Goal: Obtain resource: Download file/media

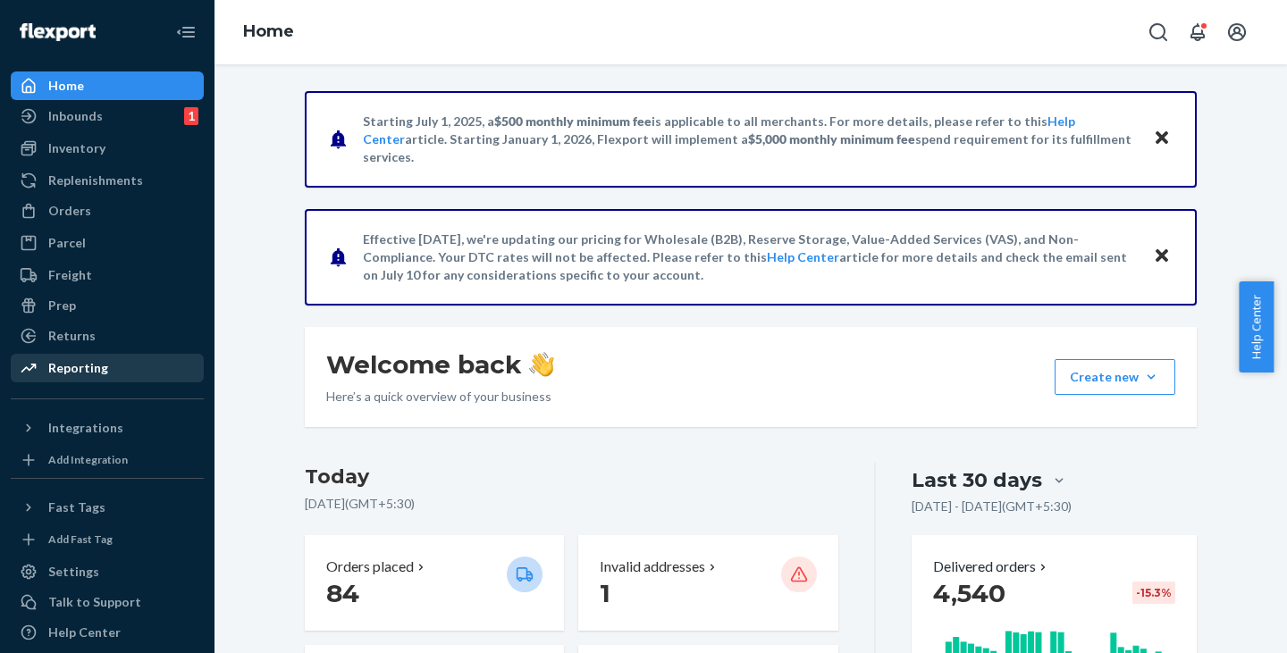
click at [72, 369] on div "Reporting" at bounding box center [78, 368] width 60 height 18
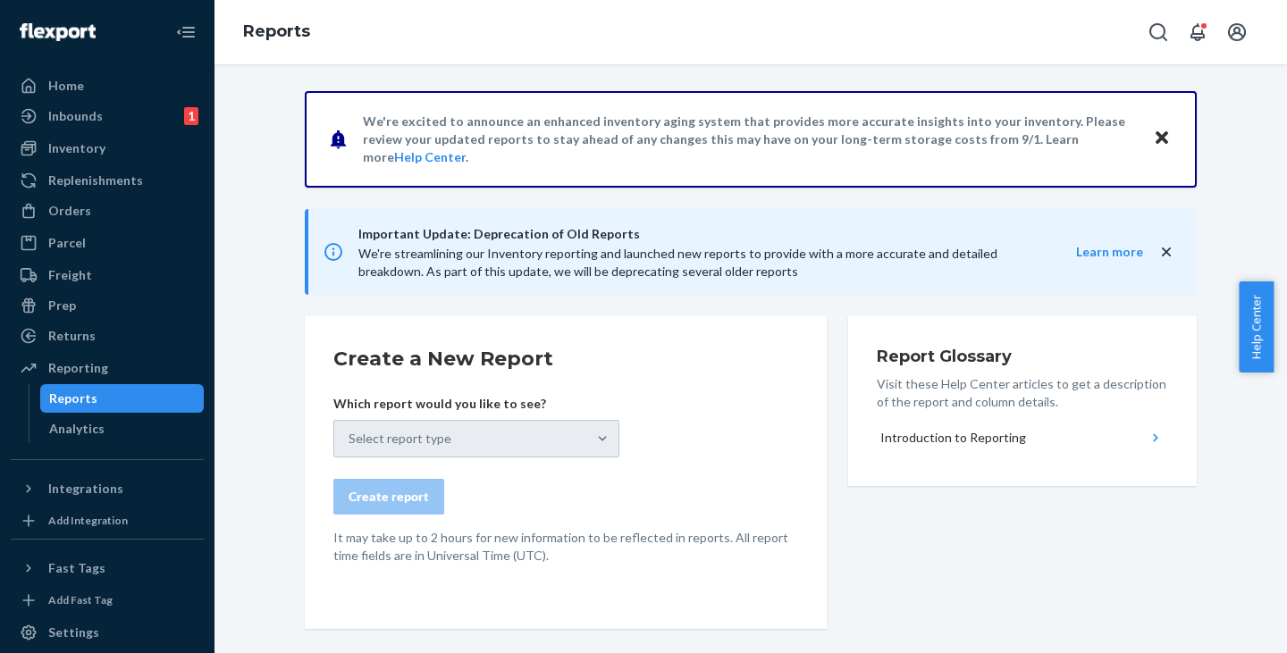
click at [461, 438] on div "Select report type" at bounding box center [476, 439] width 286 height 38
click at [562, 441] on div "Select report type" at bounding box center [476, 439] width 286 height 38
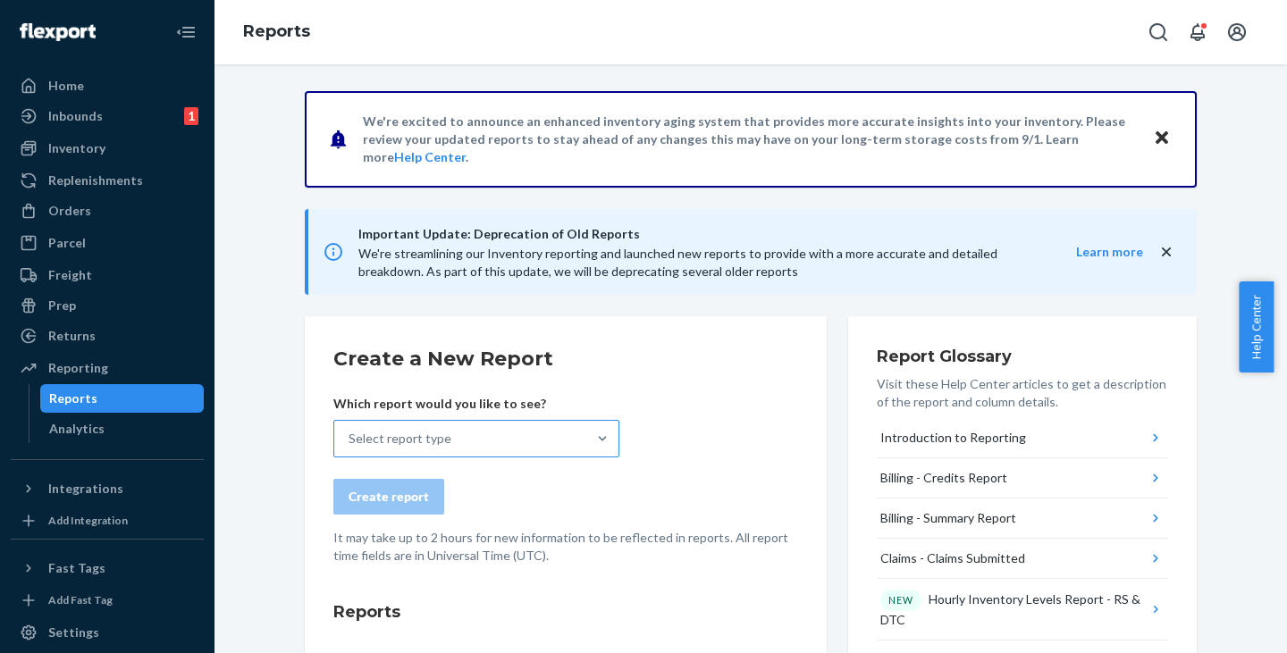
click at [501, 439] on div "Select report type" at bounding box center [460, 439] width 252 height 36
click at [350, 439] on input "Select report type" at bounding box center [350, 439] width 2 height 18
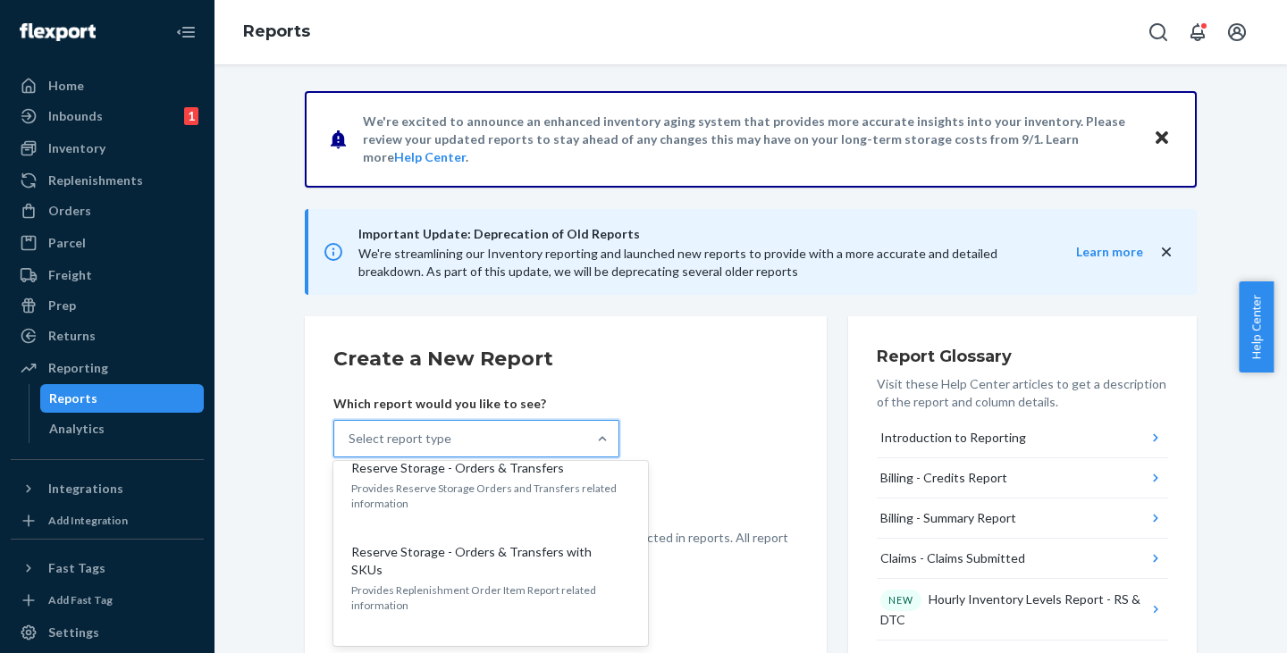
scroll to position [2817, 0]
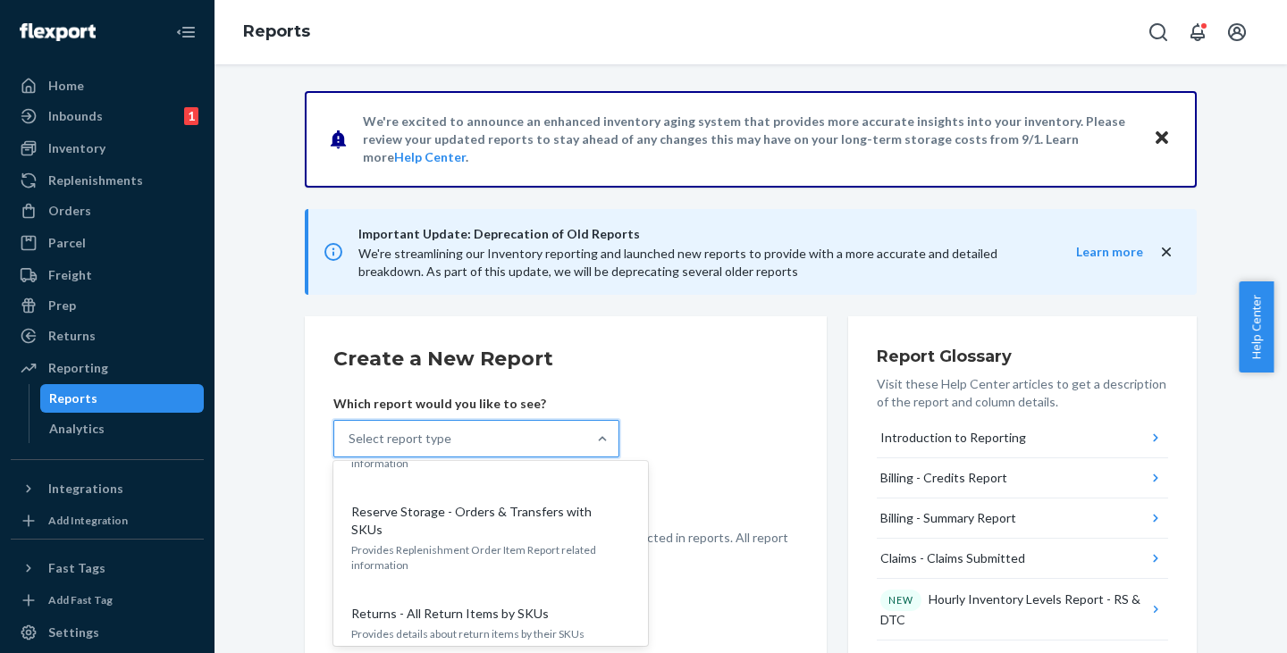
click at [350, 448] on input "option Returns - All Returns focused, 36 of 36. 36 results available. Use Up an…" at bounding box center [350, 439] width 2 height 18
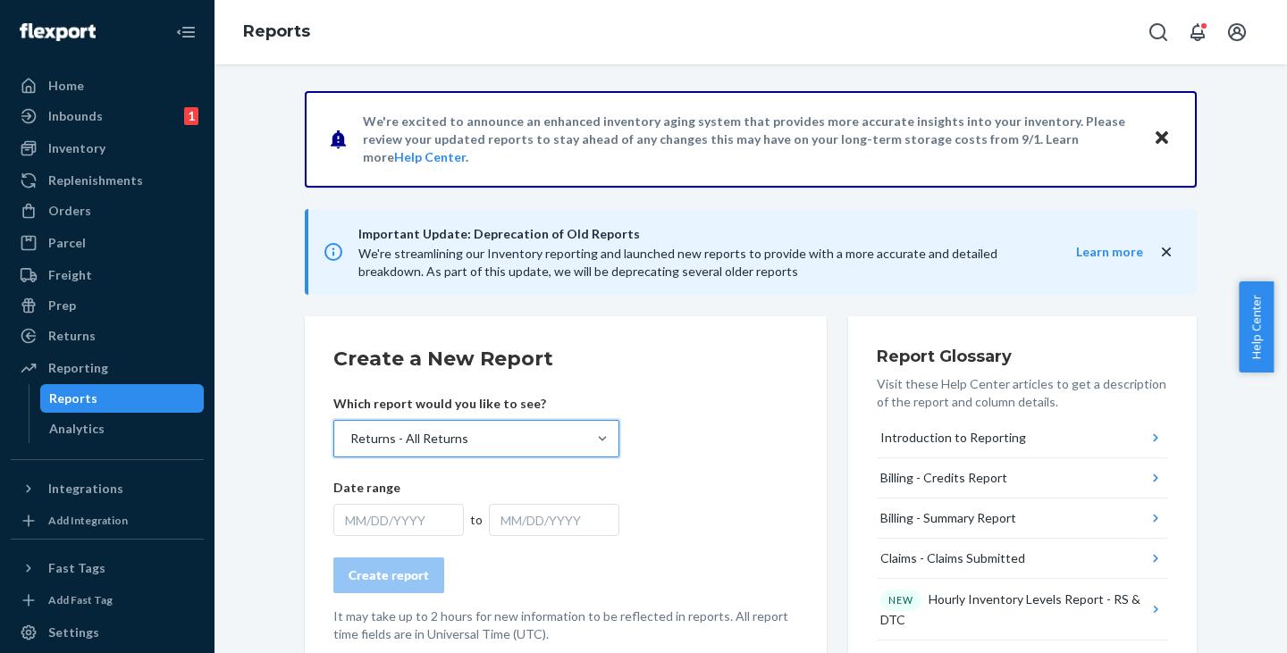
click at [376, 526] on div "MM/DD/YYYY" at bounding box center [398, 520] width 130 height 32
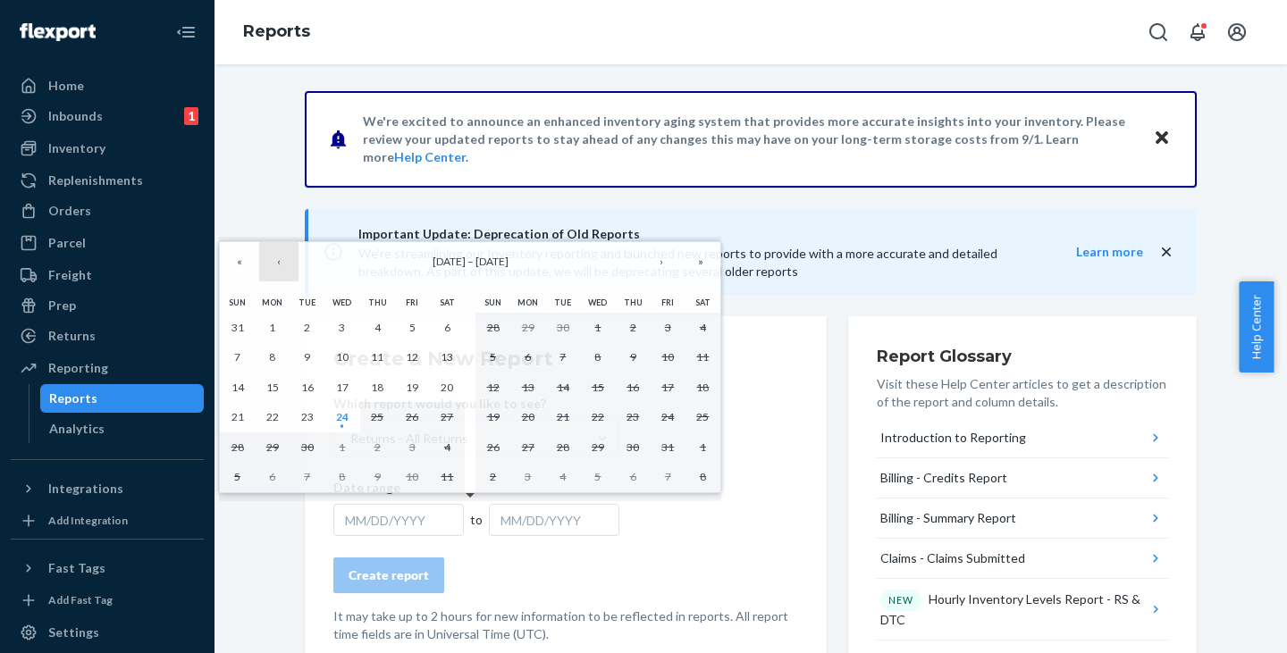
click at [277, 264] on button "‹" at bounding box center [278, 261] width 39 height 39
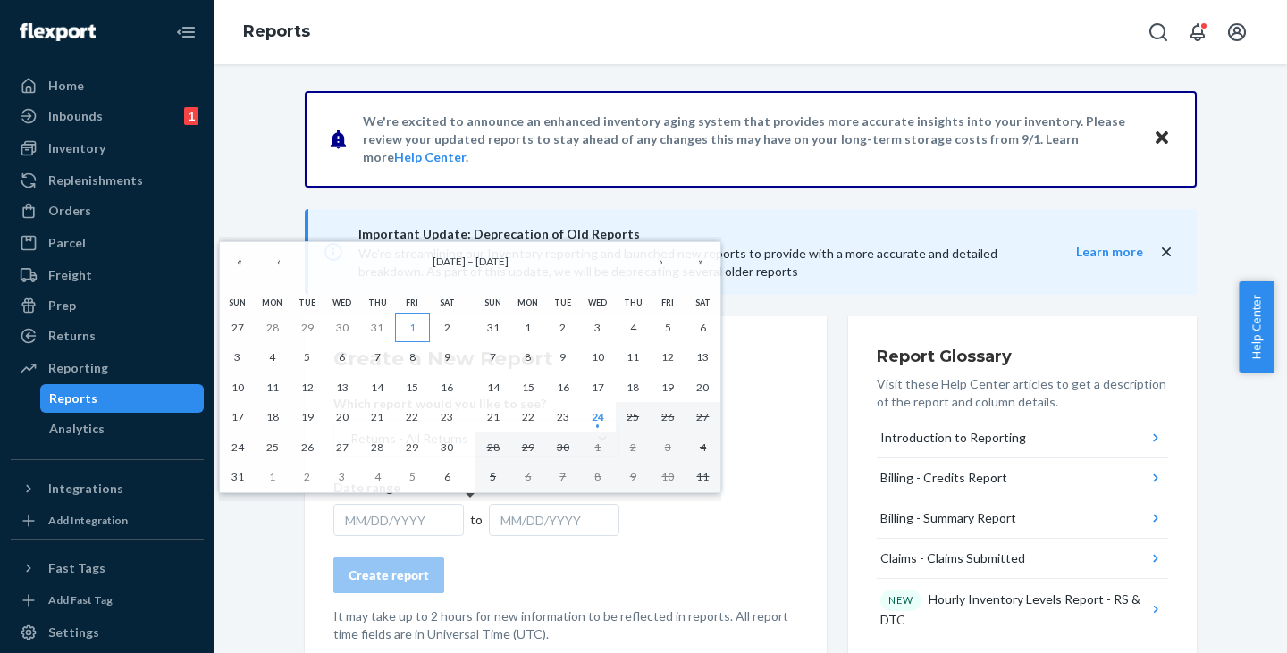
click at [417, 328] on button "1" at bounding box center [412, 328] width 35 height 30
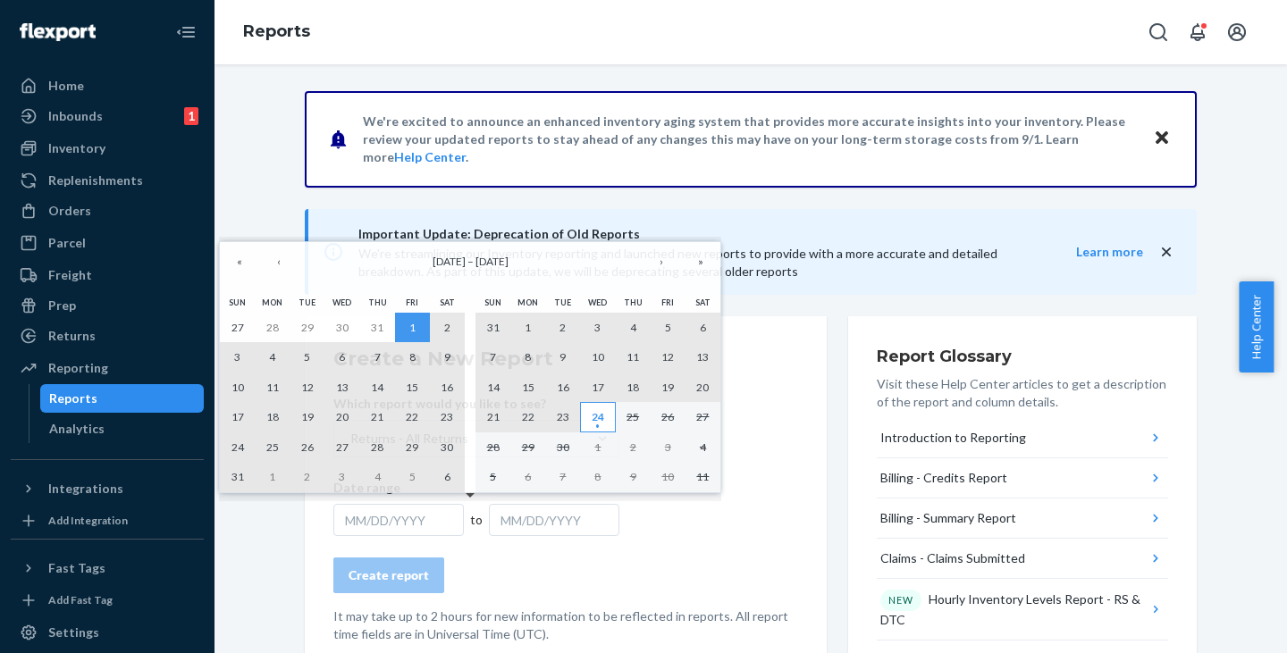
click at [596, 417] on abbr "24" at bounding box center [598, 416] width 13 height 13
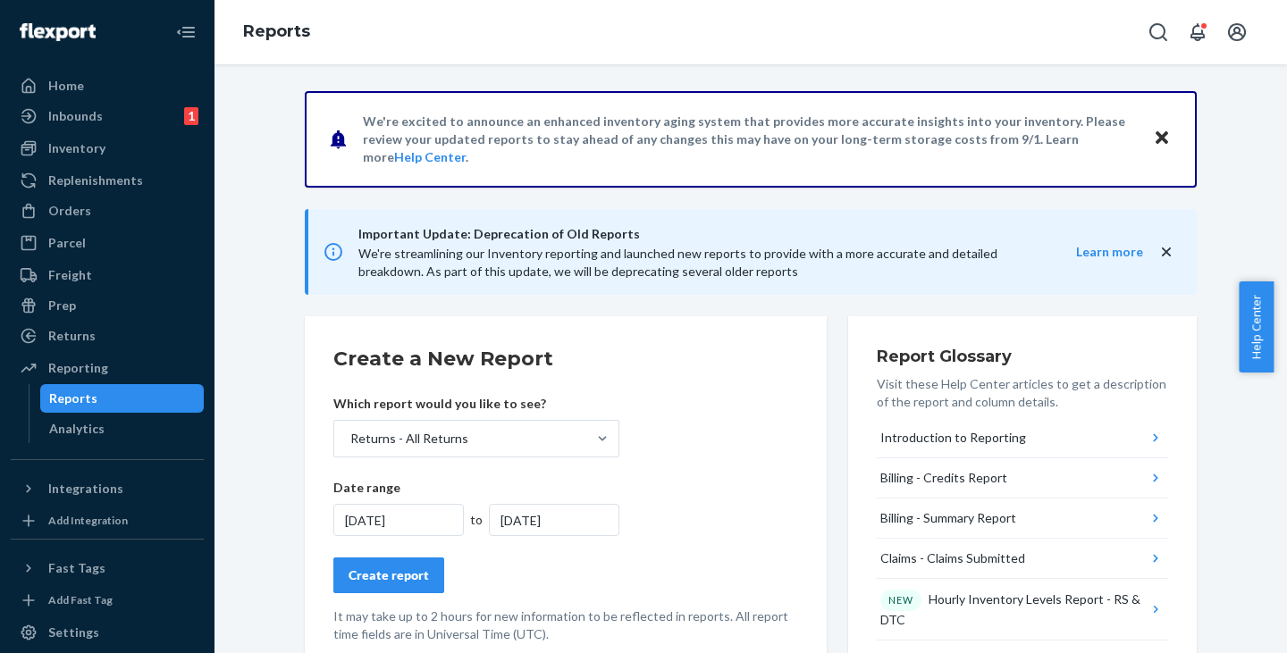
click at [380, 579] on div "Create report" at bounding box center [389, 576] width 80 height 18
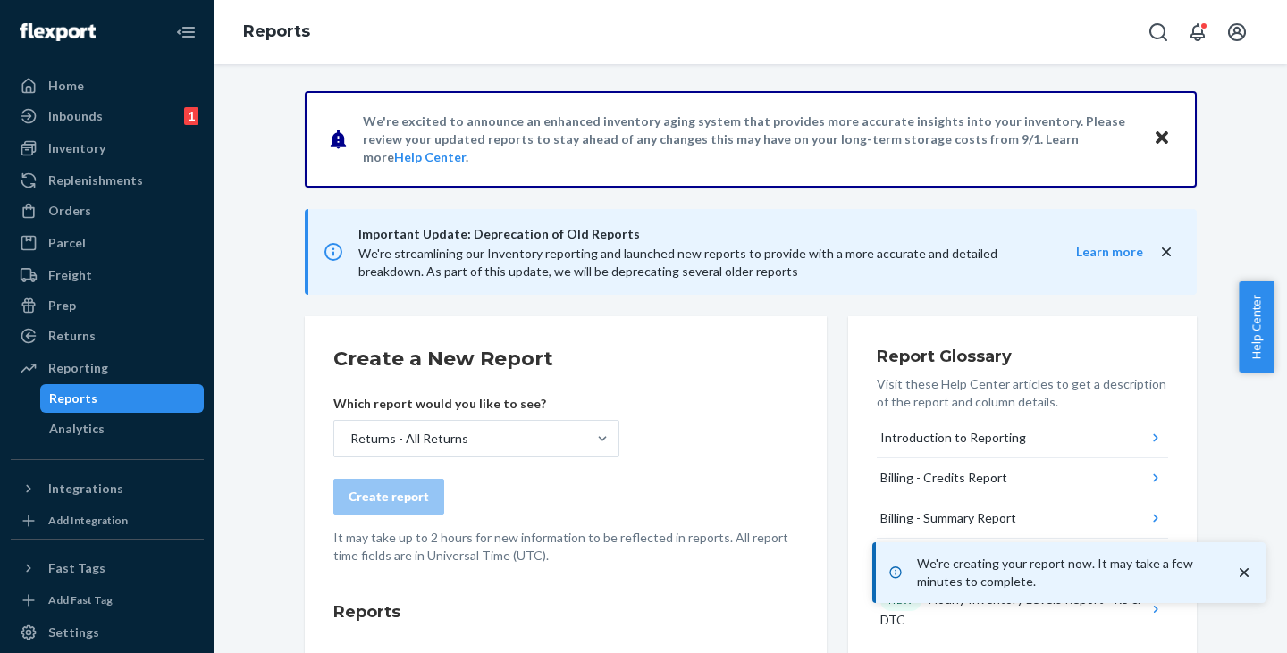
scroll to position [358, 0]
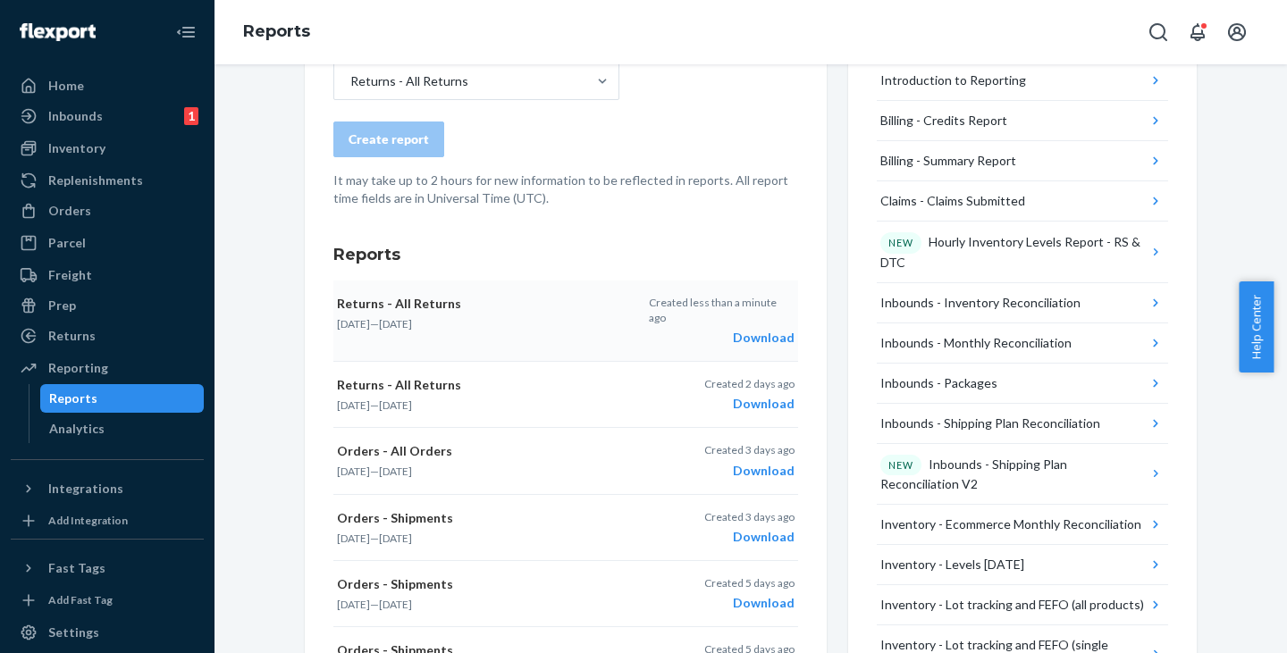
click at [764, 329] on div "Download" at bounding box center [722, 338] width 146 height 18
